Goal: Information Seeking & Learning: Learn about a topic

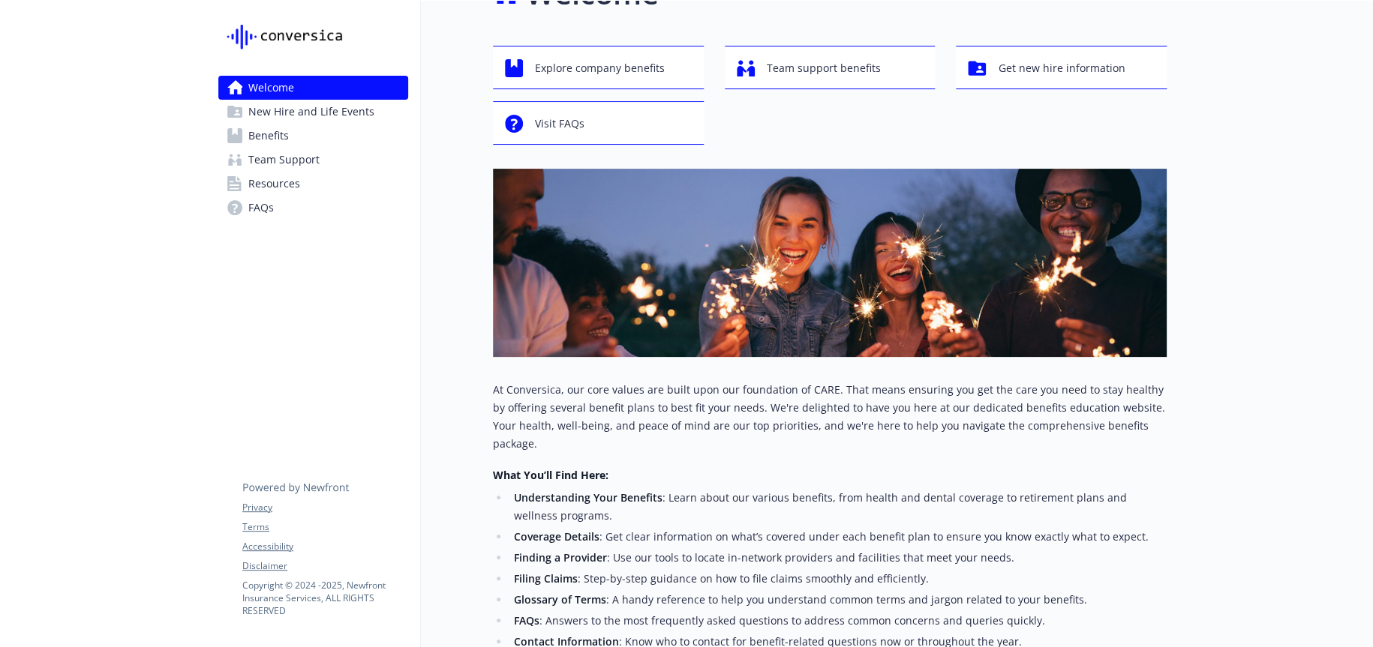
scroll to position [75, 0]
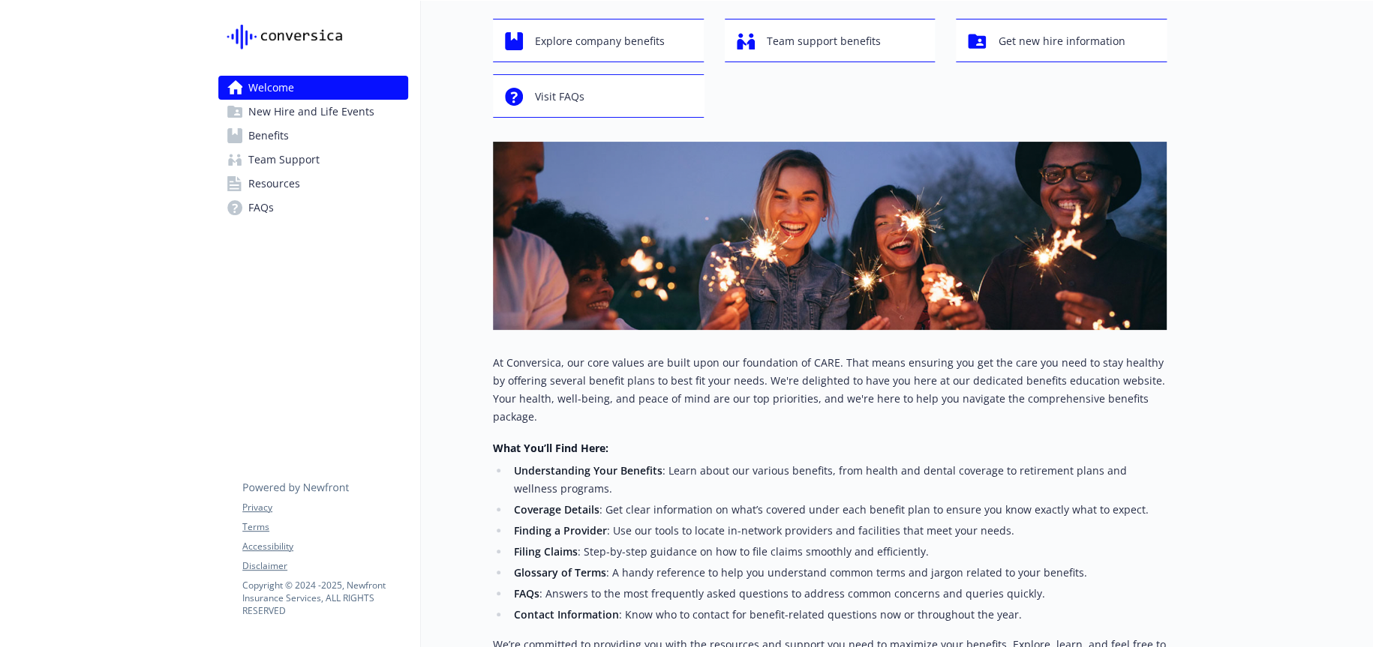
click at [290, 206] on link "FAQs" at bounding box center [313, 208] width 190 height 24
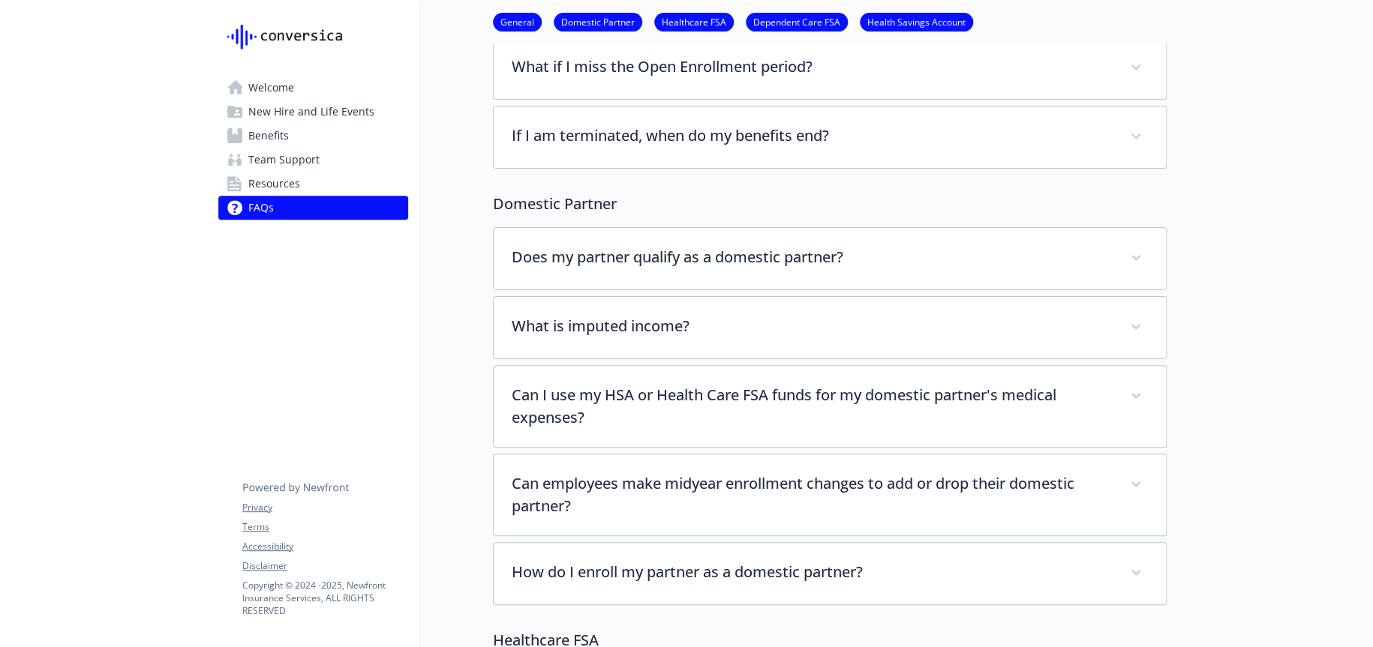
scroll to position [225, 0]
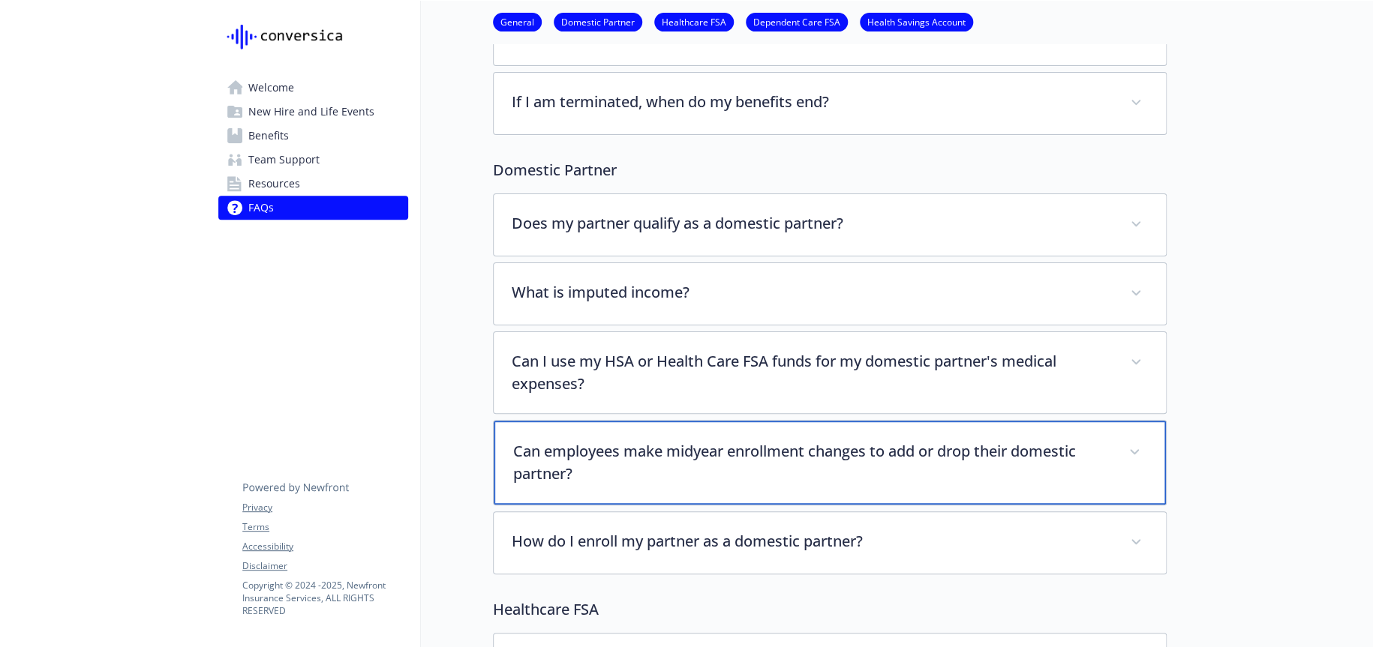
click at [675, 455] on p "Can employees make midyear enrollment changes to add or drop their domestic par…" at bounding box center [811, 462] width 597 height 45
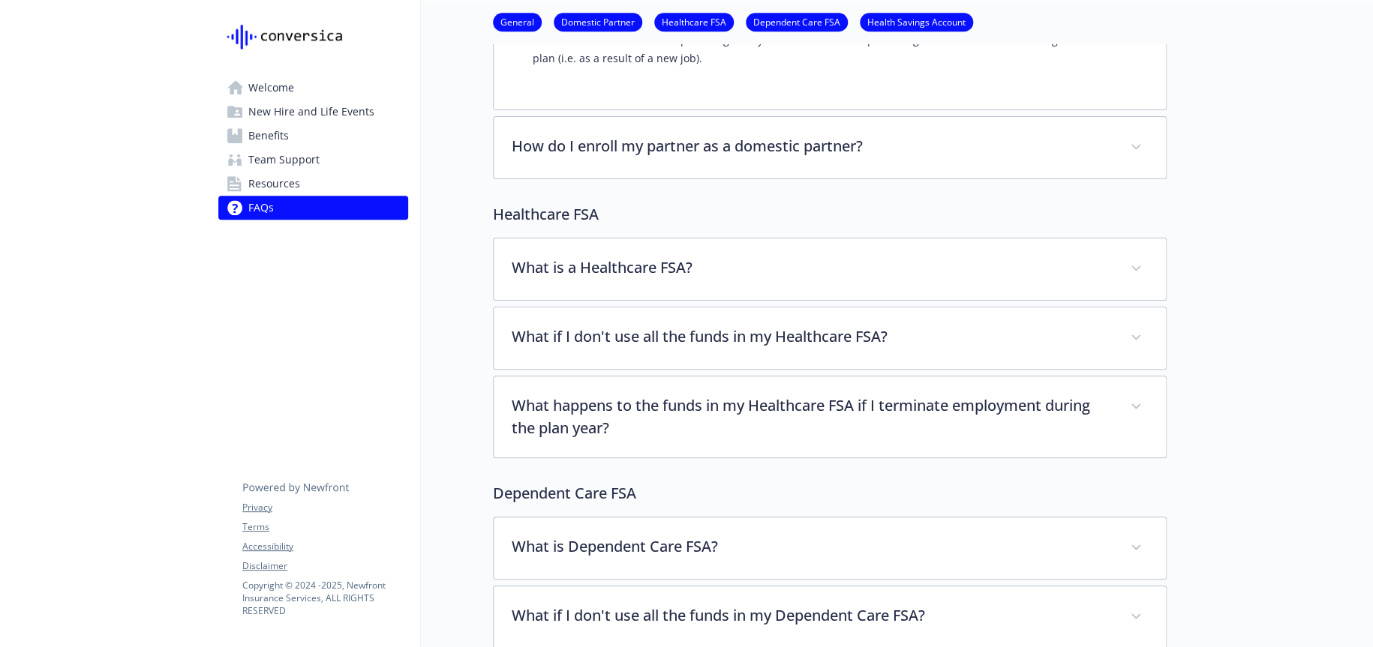
scroll to position [825, 0]
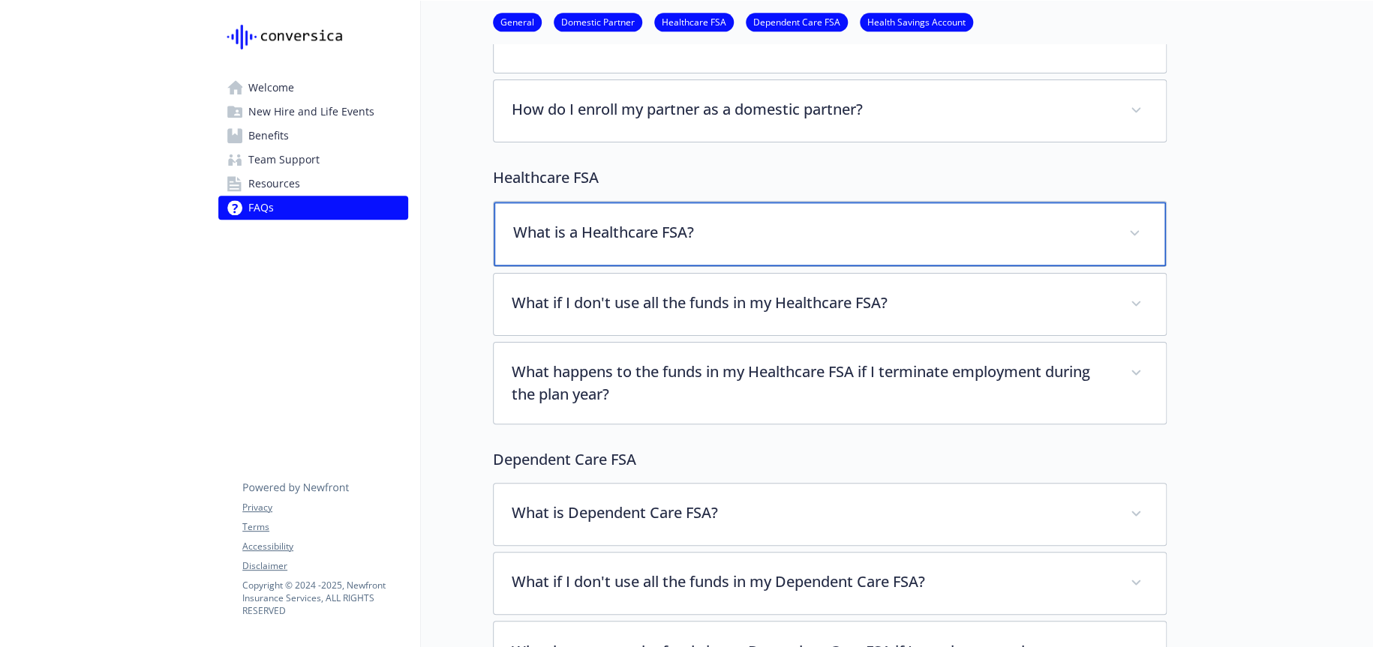
click at [719, 239] on p "What is a Healthcare FSA?" at bounding box center [811, 232] width 597 height 23
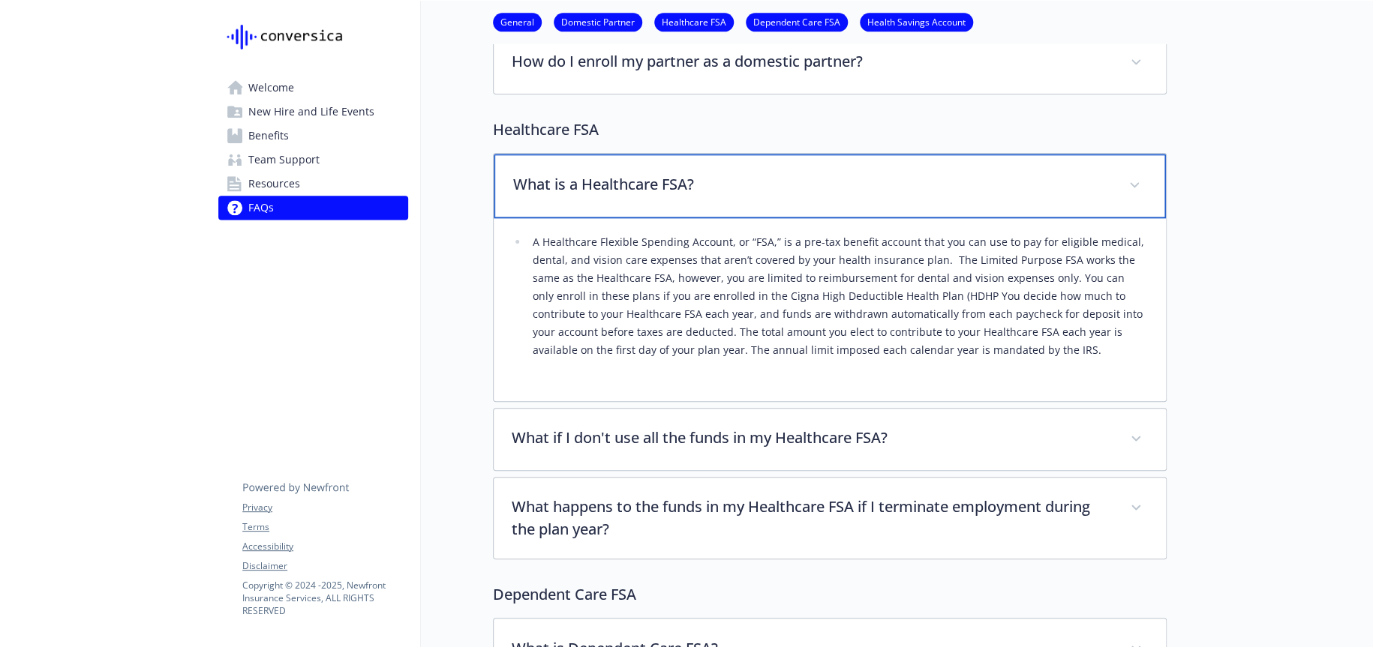
scroll to position [900, 0]
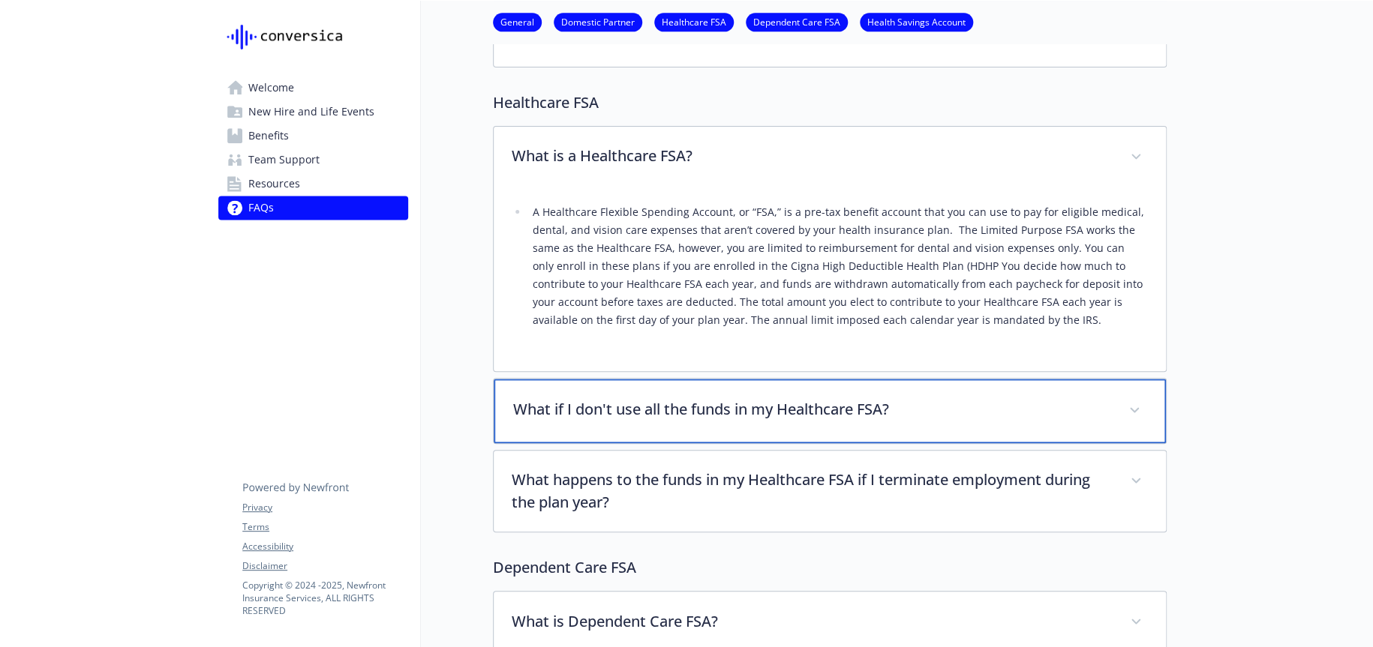
click at [740, 410] on p "What if I don't use all the funds in my Healthcare FSA?" at bounding box center [811, 409] width 597 height 23
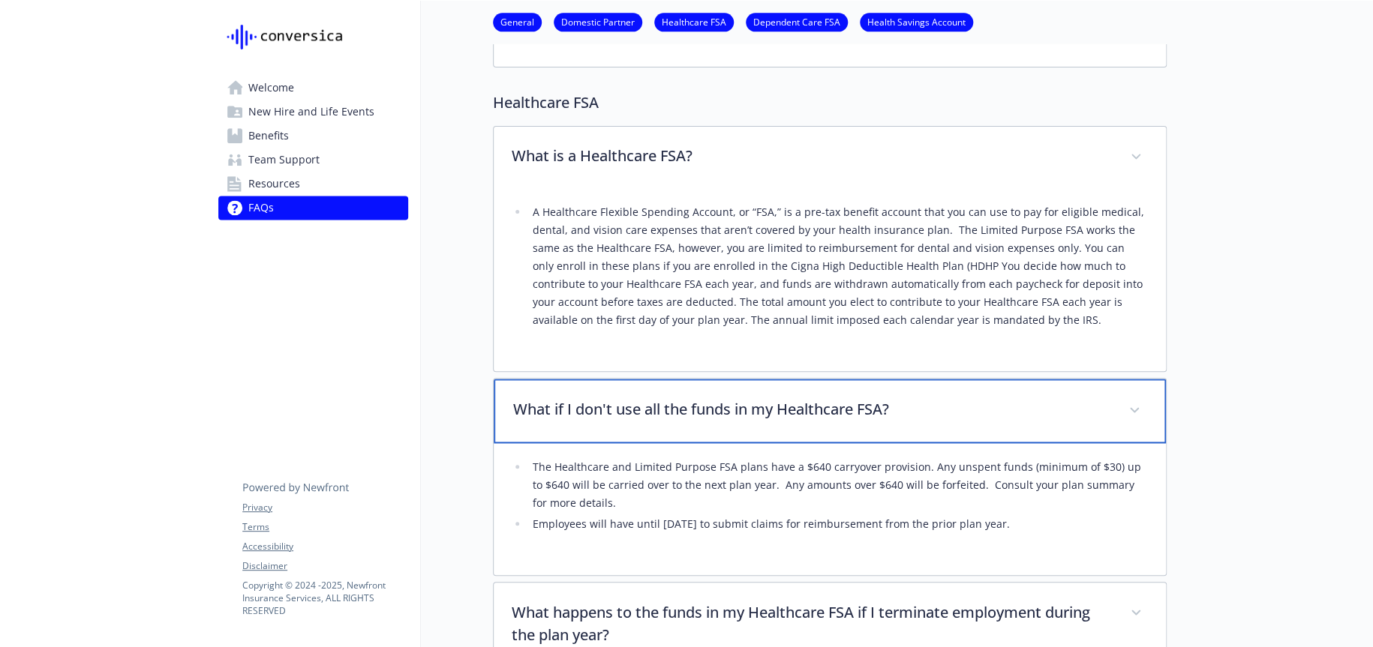
scroll to position [1050, 0]
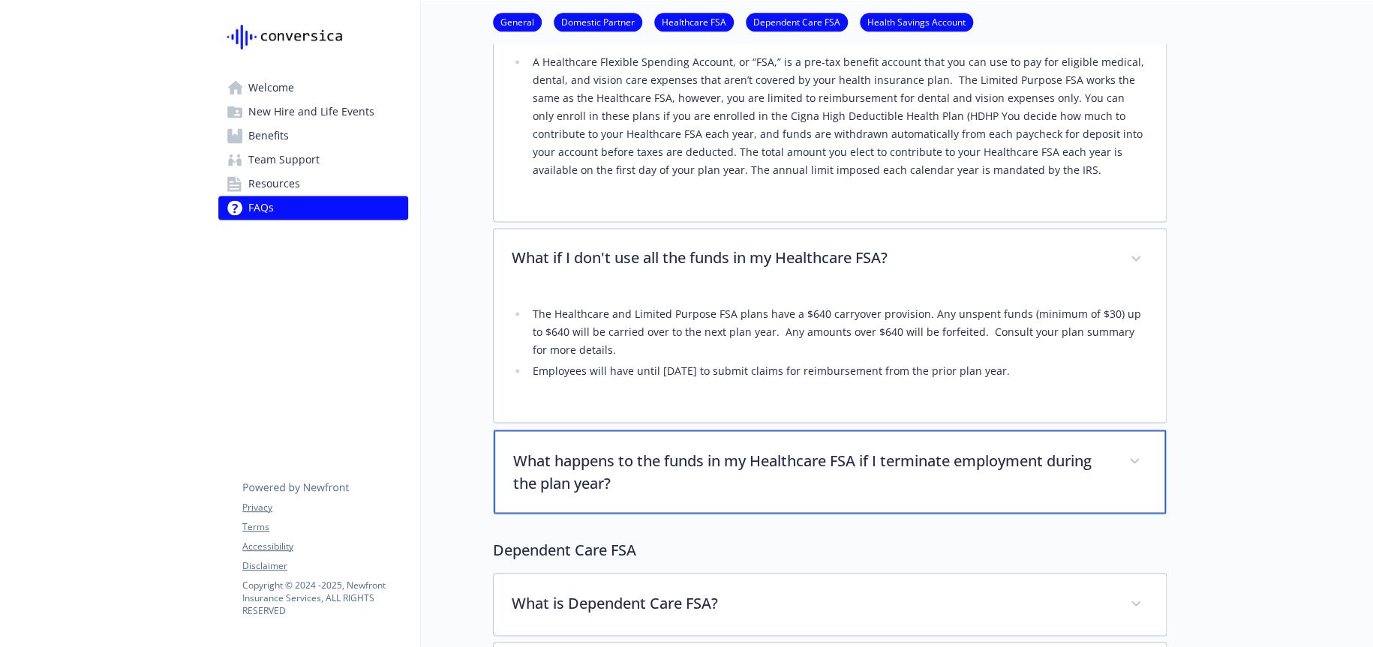
click at [750, 461] on p "What happens to the funds in my Healthcare FSA if I terminate employment during…" at bounding box center [811, 471] width 597 height 45
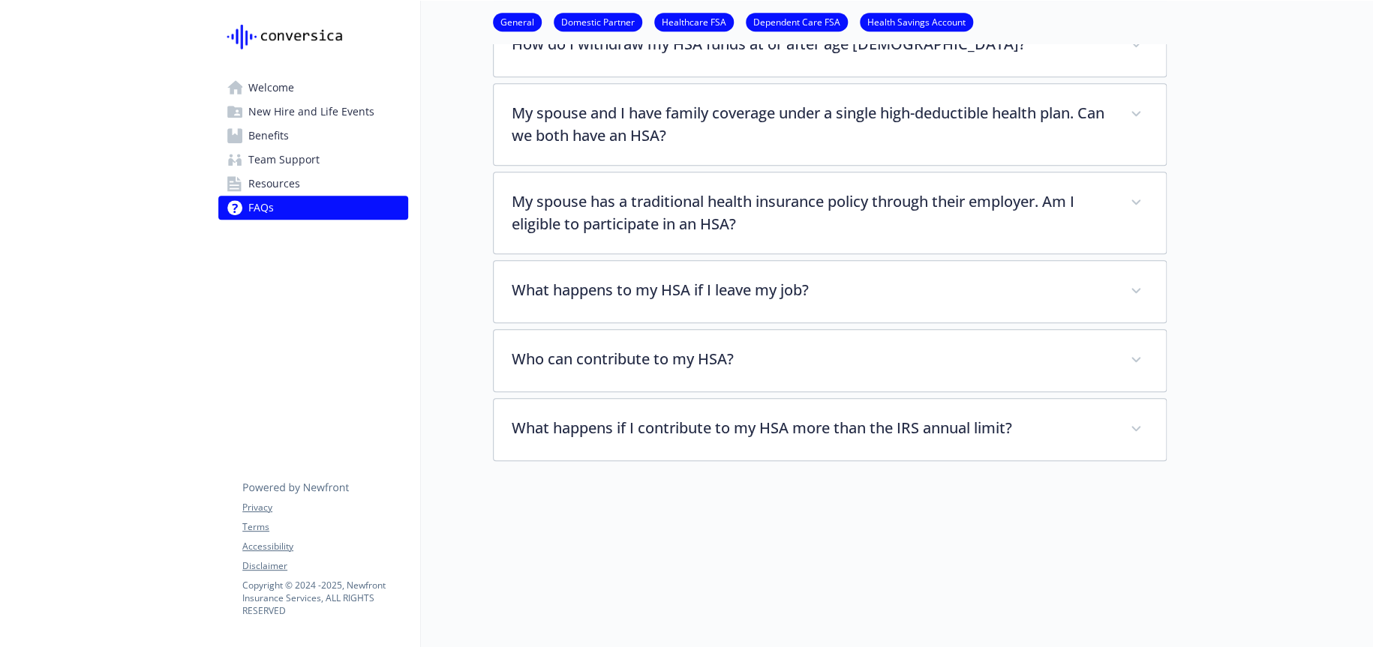
scroll to position [3272, 0]
